Goal: Information Seeking & Learning: Learn about a topic

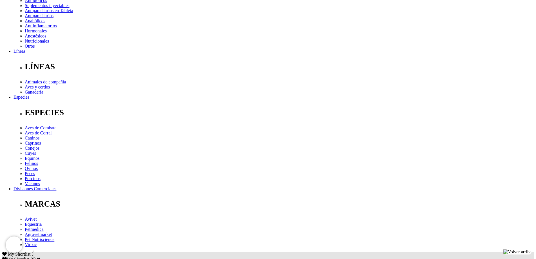
scroll to position [141, 0]
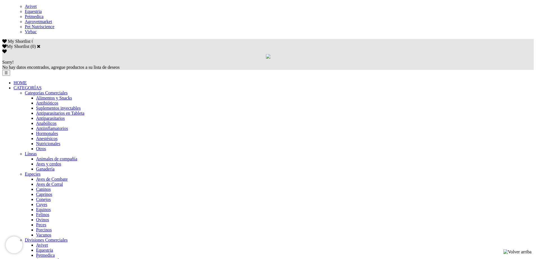
scroll to position [338, 0]
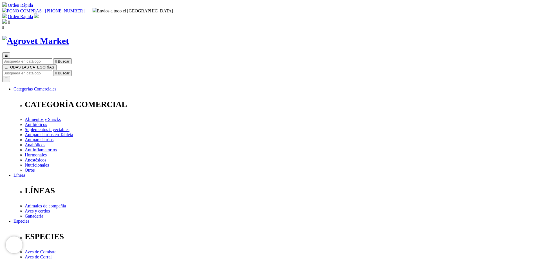
click at [52, 70] on input "Buscar" at bounding box center [27, 73] width 50 height 6
type input "omegas"
click at [53, 70] on button " Buscar" at bounding box center [62, 73] width 19 height 6
click at [52, 70] on input "omegas" at bounding box center [27, 73] width 50 height 6
drag, startPoint x: 362, startPoint y: 28, endPoint x: 386, endPoint y: 28, distance: 23.9
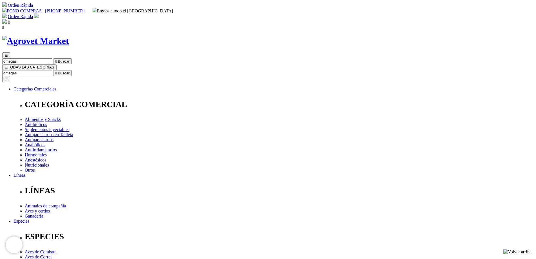
click at [386, 70] on form "omegas  Buscar" at bounding box center [268, 73] width 532 height 6
type input "canitabs"
click at [53, 70] on button " Buscar" at bounding box center [62, 73] width 19 height 6
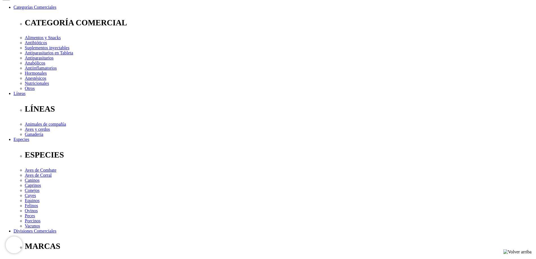
scroll to position [28, 0]
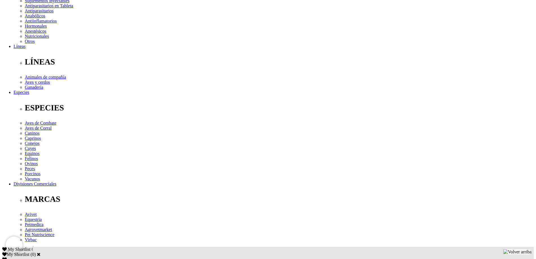
scroll to position [197, 0]
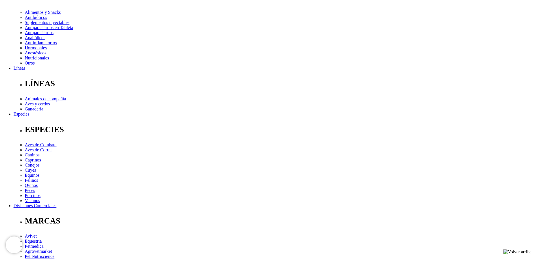
scroll to position [0, 0]
